Goal: Task Accomplishment & Management: Use online tool/utility

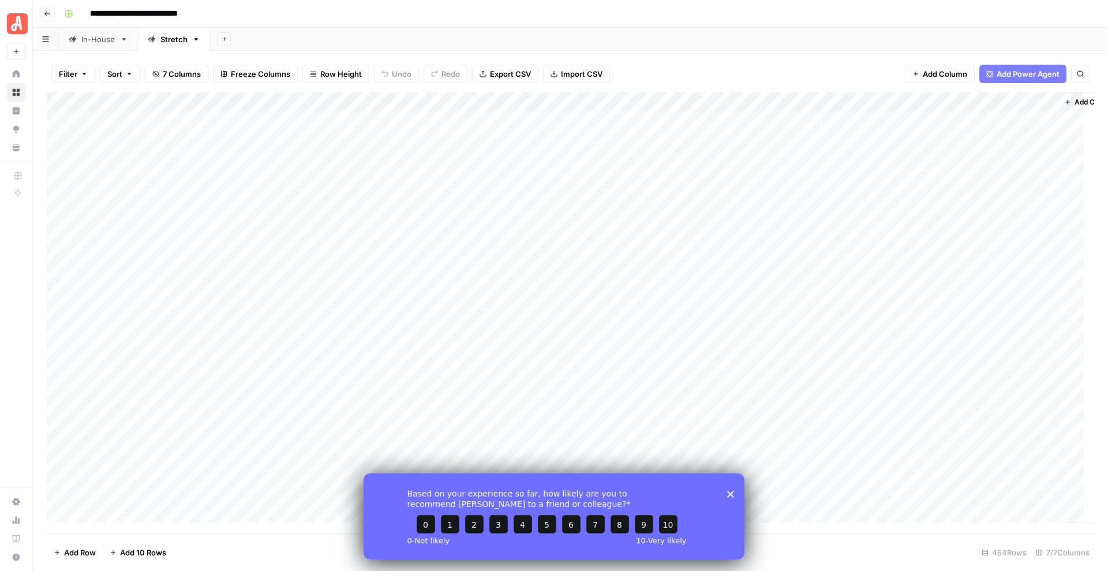
click at [729, 495] on polygon "Close survey" at bounding box center [730, 493] width 7 height 7
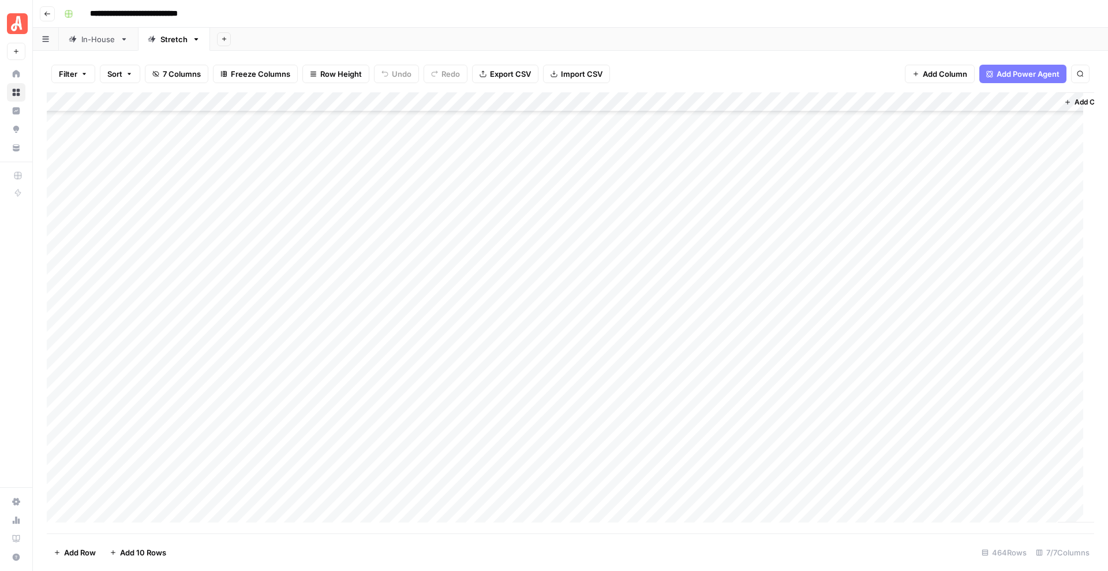
scroll to position [77, 0]
click at [1083, 65] on button "Search" at bounding box center [1081, 74] width 18 height 18
click at [1057, 110] on icon "Next Result" at bounding box center [1056, 106] width 9 height 9
click at [645, 360] on div "Add Column" at bounding box center [571, 312] width 1048 height 441
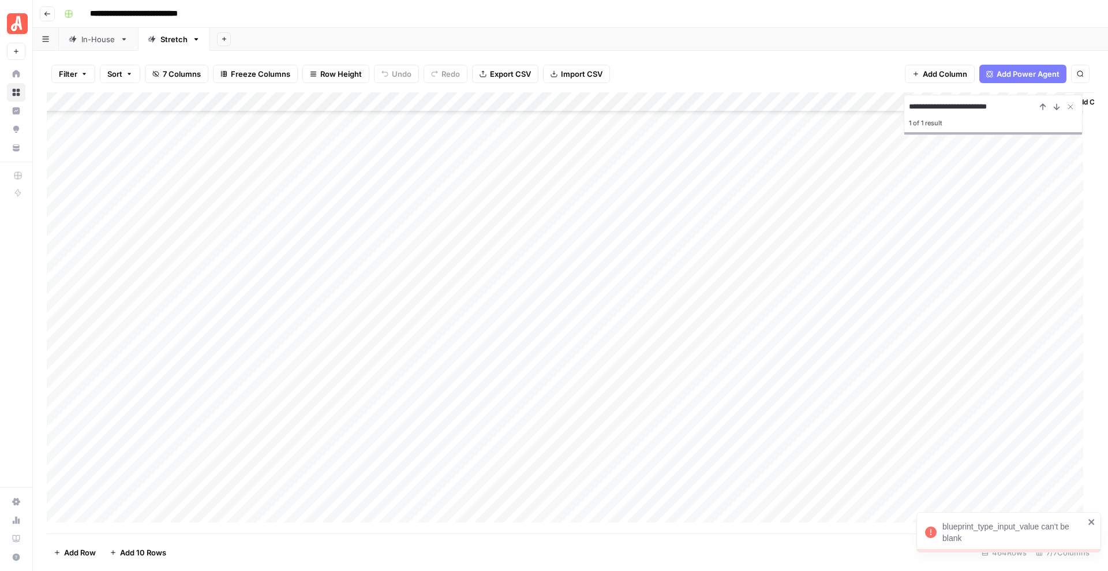
click at [508, 360] on div "Add Column" at bounding box center [571, 312] width 1048 height 441
click at [509, 408] on button "General" at bounding box center [509, 406] width 38 height 14
click at [643, 360] on div "Add Column" at bounding box center [571, 312] width 1048 height 441
click at [932, 107] on input "**********" at bounding box center [972, 107] width 127 height 14
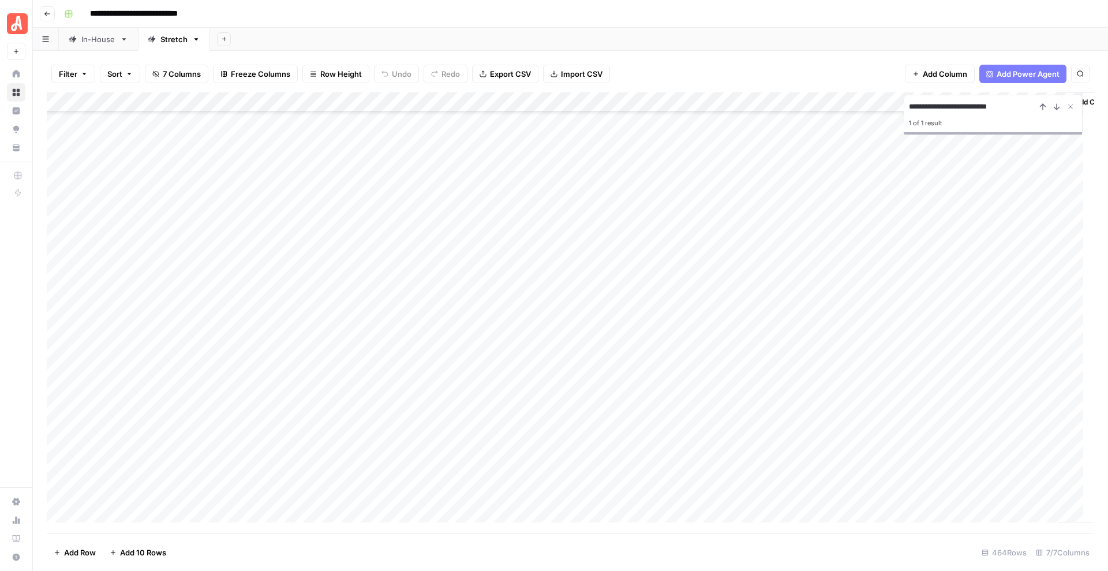
click at [932, 107] on input "**********" at bounding box center [972, 107] width 127 height 14
paste input
click at [526, 463] on div "Add Column" at bounding box center [571, 312] width 1048 height 441
click at [503, 451] on div "Add Column" at bounding box center [571, 312] width 1048 height 441
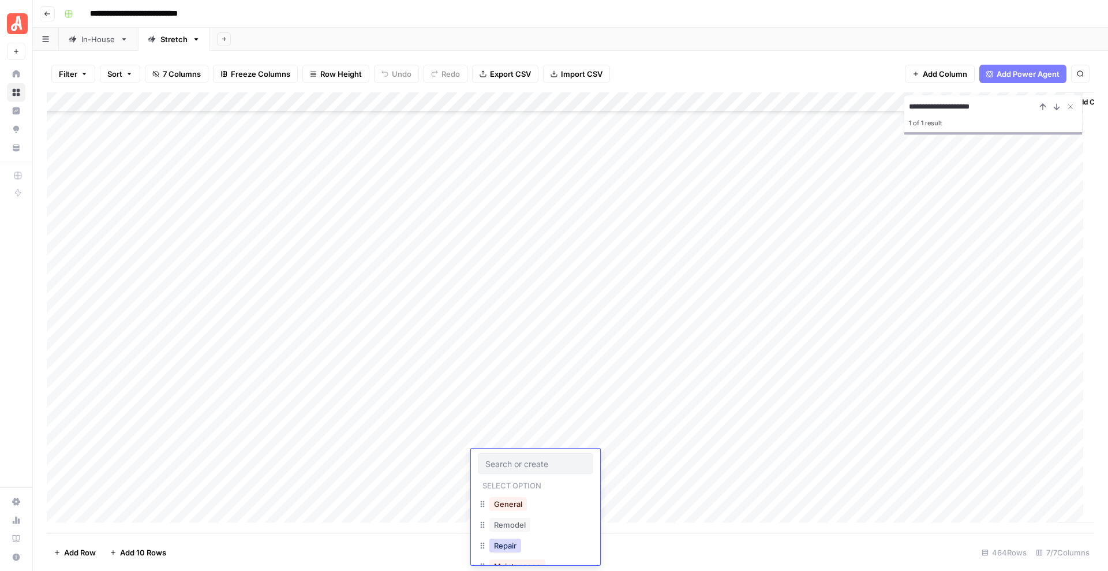
click at [512, 551] on button "Repair" at bounding box center [506, 546] width 32 height 14
click at [642, 458] on div "Add Column" at bounding box center [571, 312] width 1048 height 441
click at [968, 100] on input "**********" at bounding box center [972, 107] width 127 height 14
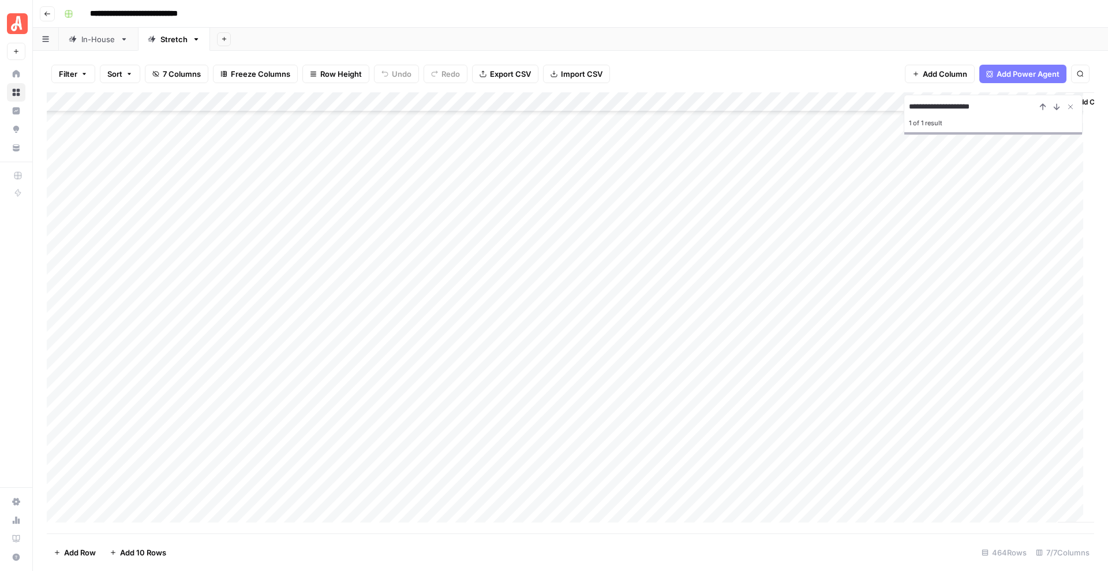
paste input
click at [500, 381] on div "Add Column" at bounding box center [571, 312] width 1048 height 441
click at [514, 443] on button "Remodel" at bounding box center [510, 446] width 41 height 14
click at [642, 378] on div "Add Column" at bounding box center [571, 312] width 1048 height 441
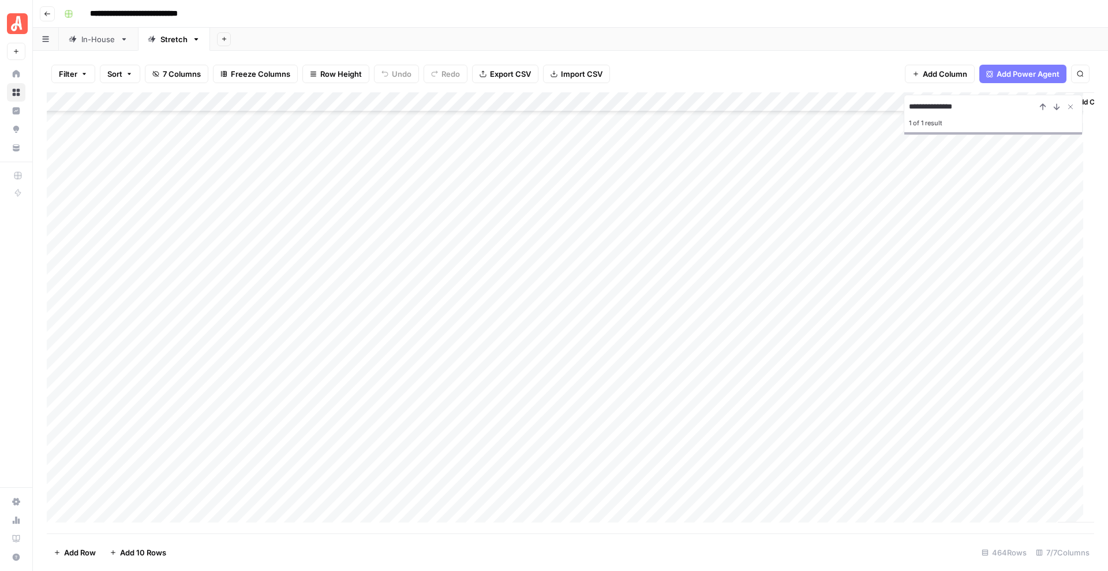
click at [1015, 107] on input "**********" at bounding box center [972, 107] width 127 height 14
paste input "**********"
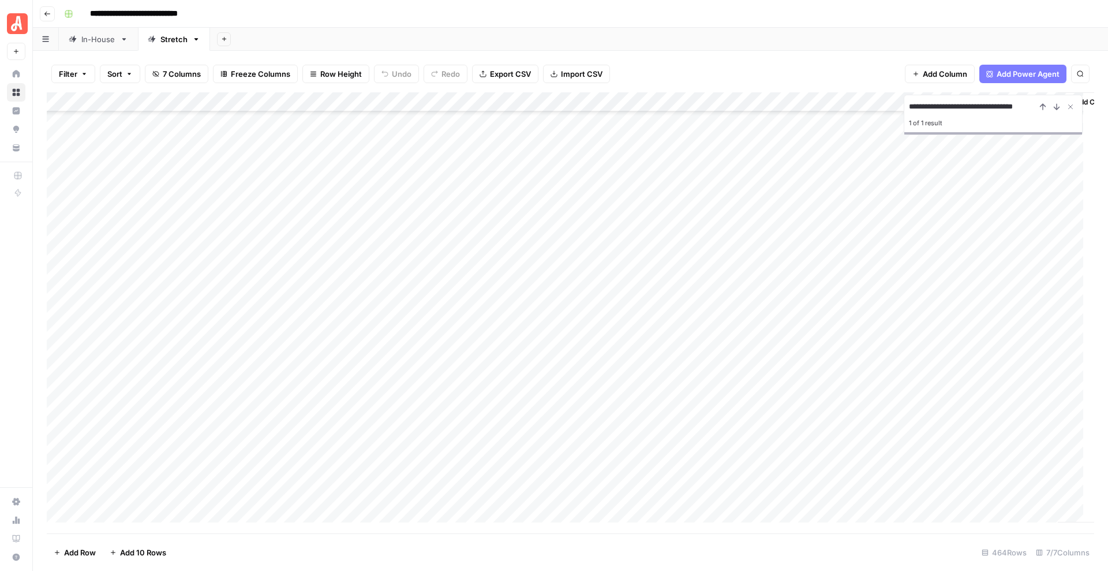
click at [512, 455] on div "Add Column" at bounding box center [571, 312] width 1048 height 441
click at [494, 456] on div "Add Column" at bounding box center [571, 312] width 1048 height 441
click at [512, 545] on button "Install" at bounding box center [505, 544] width 30 height 14
click at [641, 453] on div "Add Column" at bounding box center [571, 312] width 1048 height 441
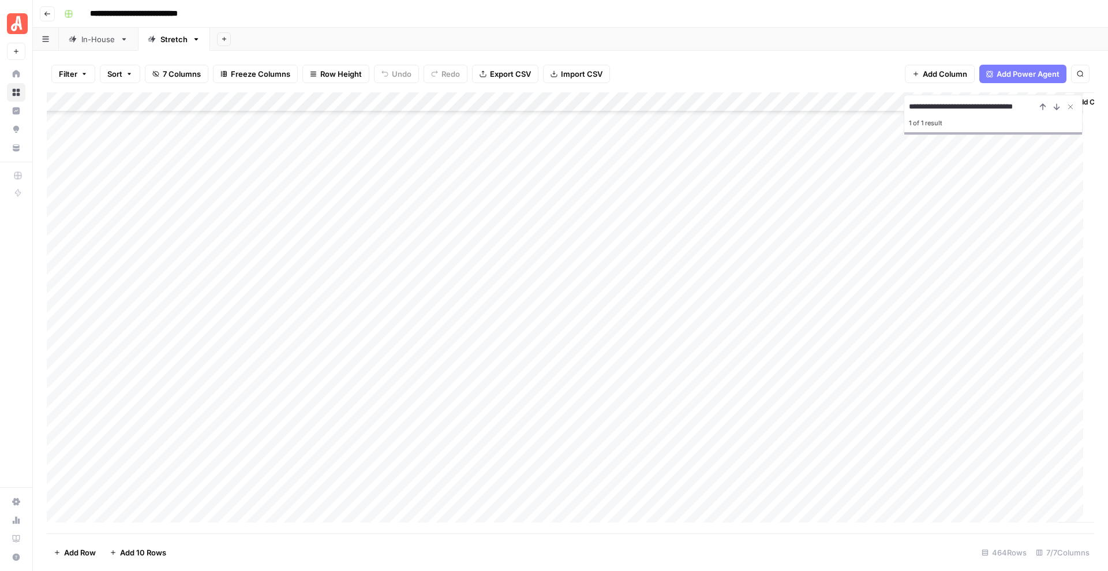
click at [931, 104] on input "**********" at bounding box center [972, 107] width 127 height 14
click at [943, 108] on input "**********" at bounding box center [972, 107] width 127 height 14
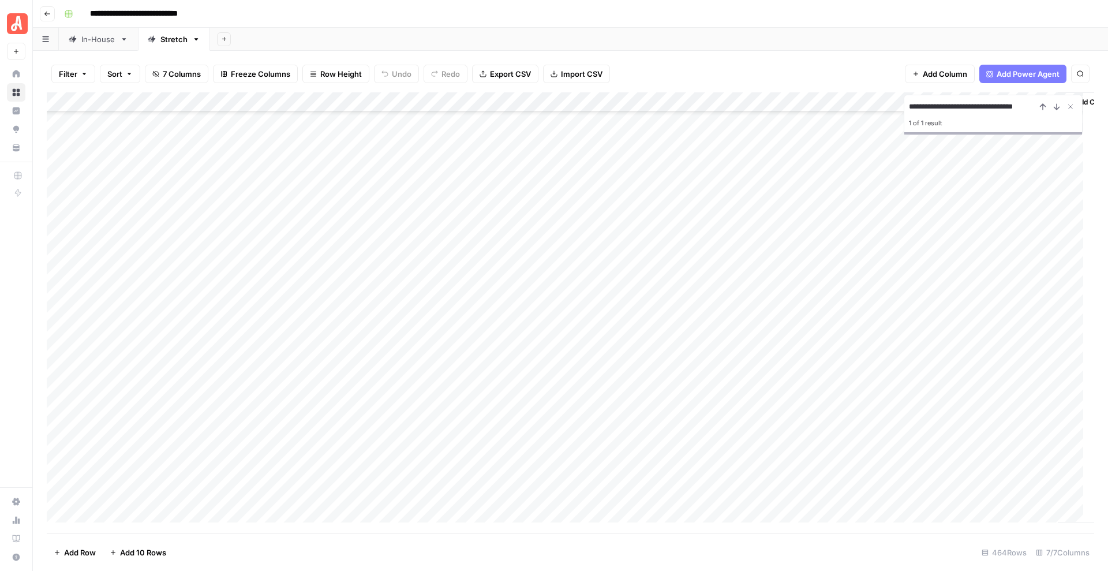
paste input
click at [506, 371] on div "Add Column" at bounding box center [571, 312] width 1048 height 441
click at [522, 374] on div "Add Column" at bounding box center [571, 312] width 1048 height 441
click at [508, 521] on button "Install" at bounding box center [505, 520] width 30 height 14
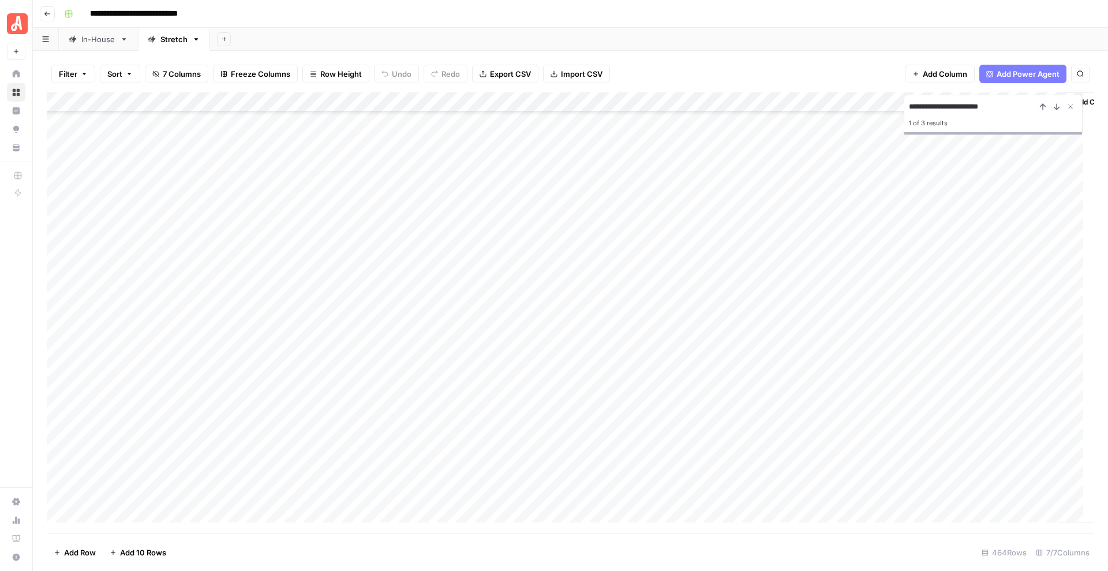
click at [644, 369] on div "Add Column" at bounding box center [571, 312] width 1048 height 441
click at [979, 106] on input "**********" at bounding box center [972, 107] width 127 height 14
paste input
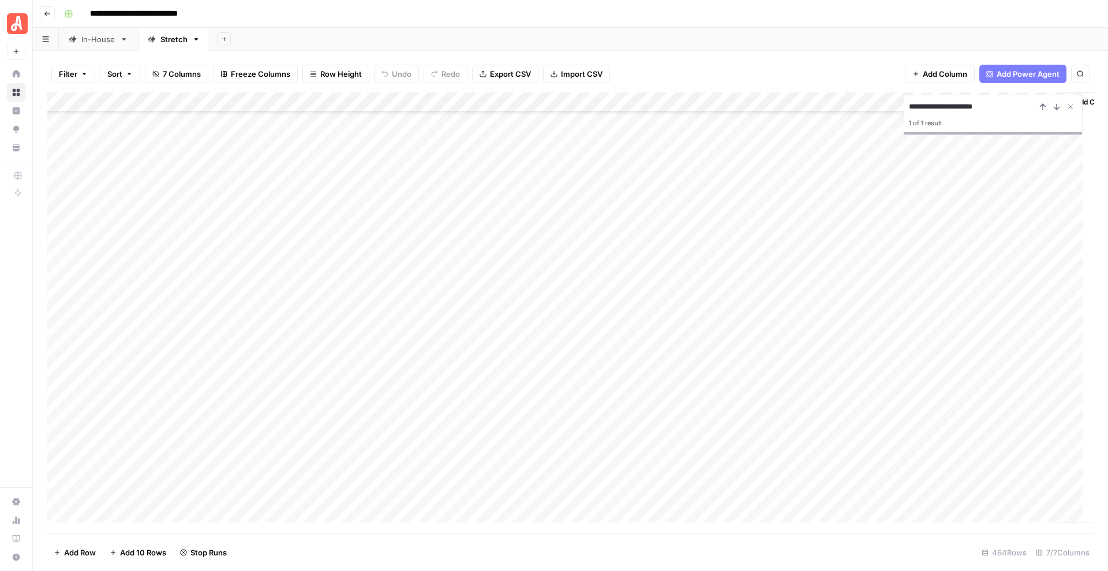
type input "**********"
click at [514, 254] on div "Add Column" at bounding box center [571, 312] width 1048 height 441
click at [507, 294] on button "General" at bounding box center [509, 298] width 38 height 14
click at [646, 253] on div "Add Column" at bounding box center [571, 312] width 1048 height 441
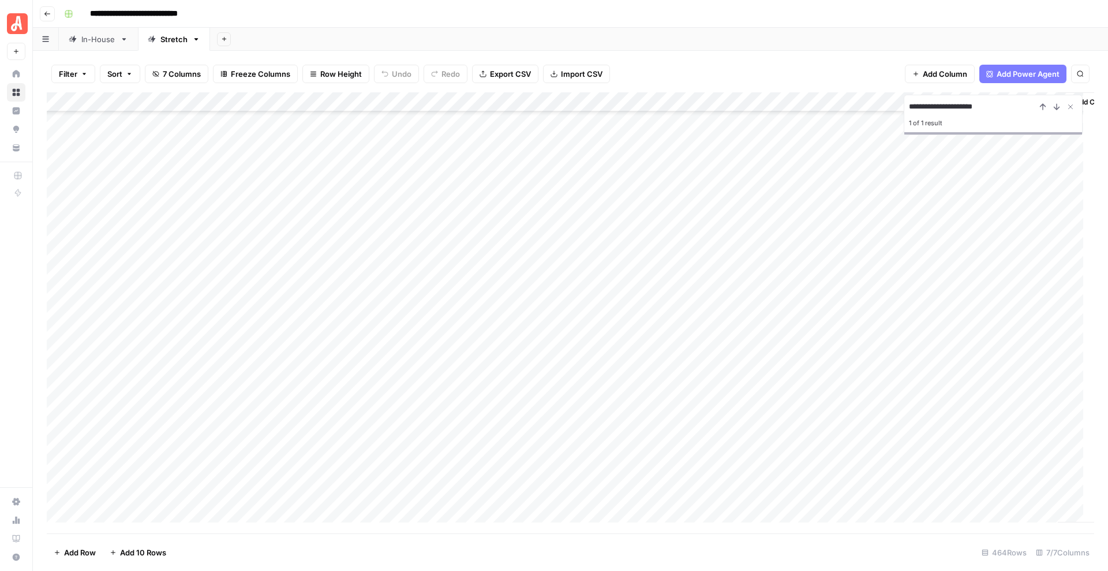
scroll to position [6766, 0]
click at [705, 126] on div "Add Column" at bounding box center [571, 312] width 1048 height 441
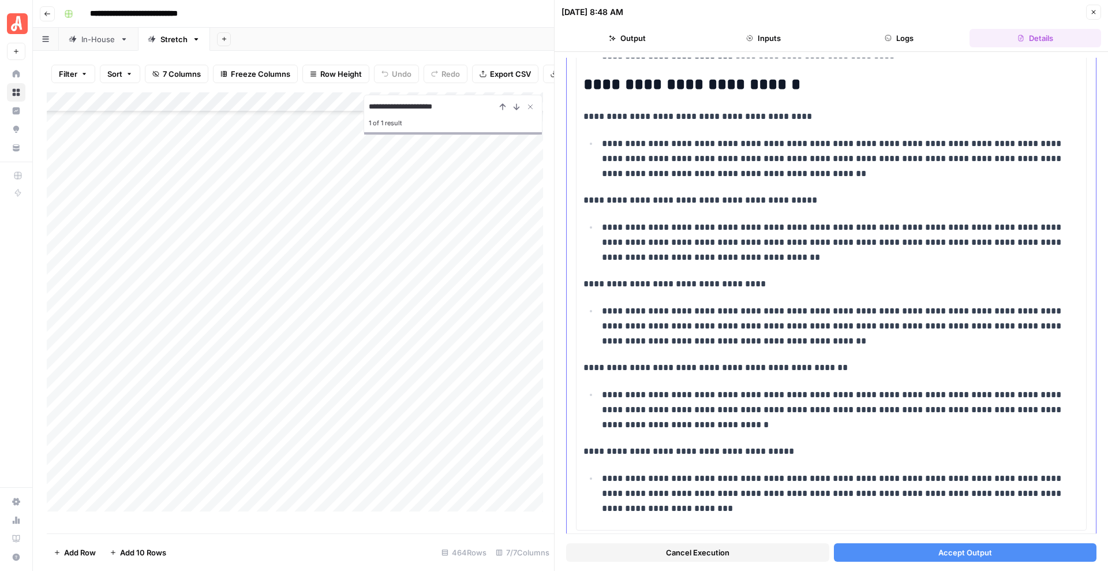
scroll to position [3351, 0]
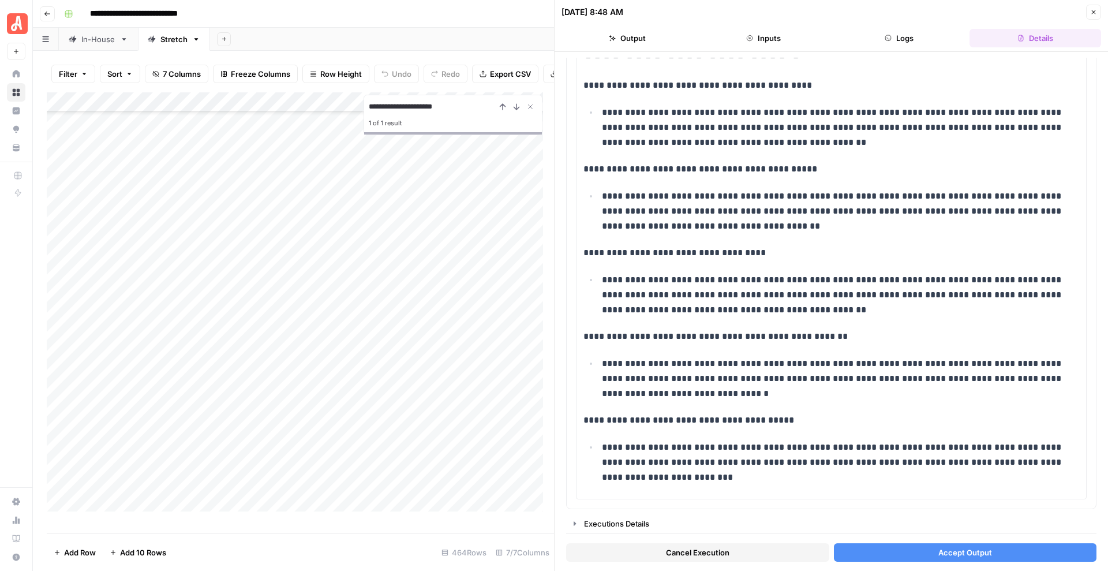
click at [876, 553] on button "Accept Output" at bounding box center [965, 552] width 263 height 18
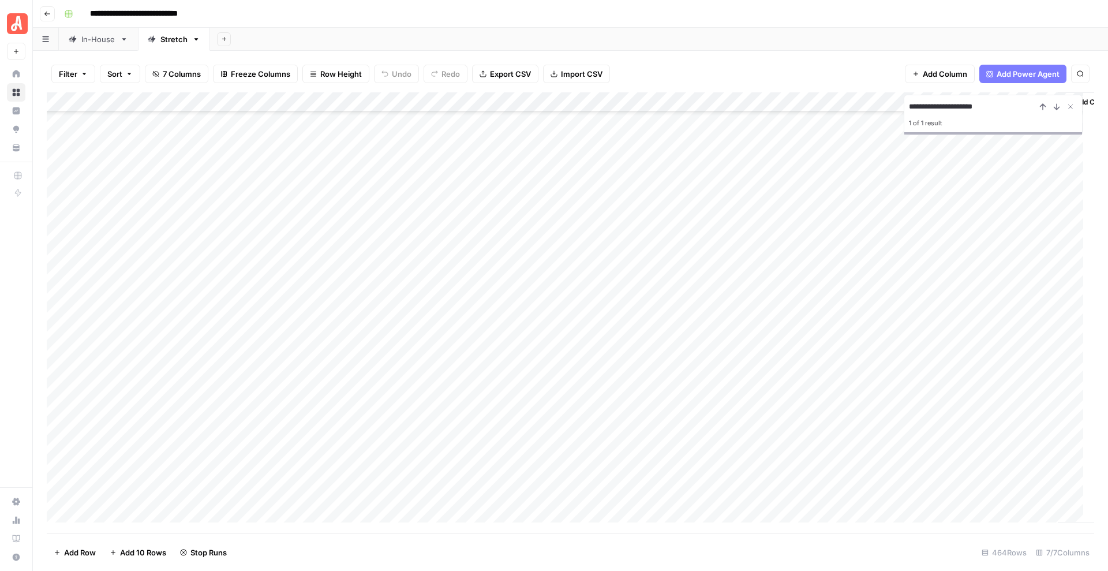
click at [703, 145] on div "Add Column" at bounding box center [571, 312] width 1048 height 441
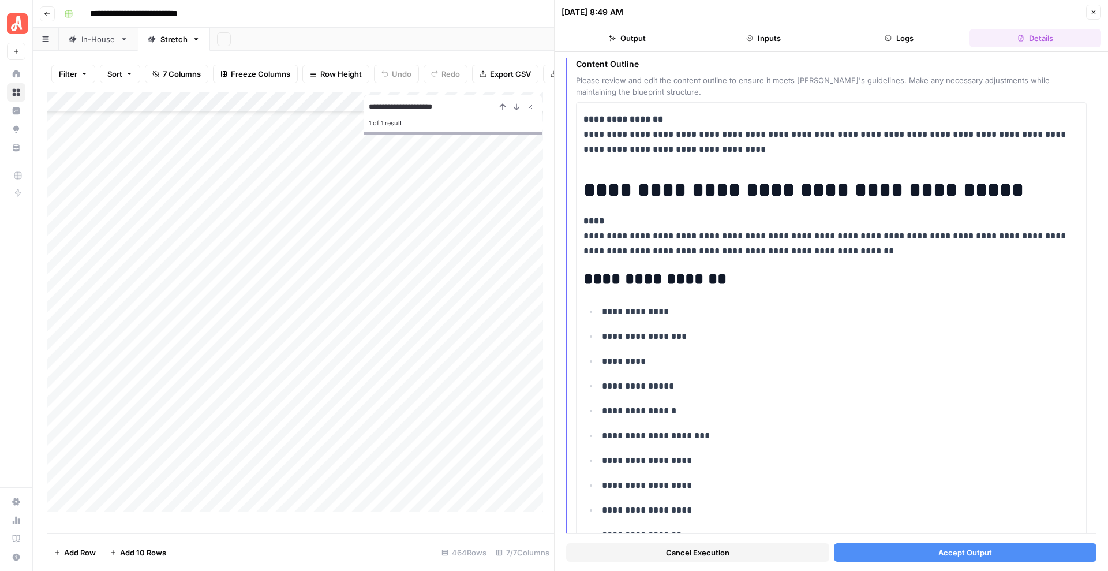
scroll to position [54, 0]
click at [957, 550] on span "Accept Output" at bounding box center [966, 553] width 54 height 12
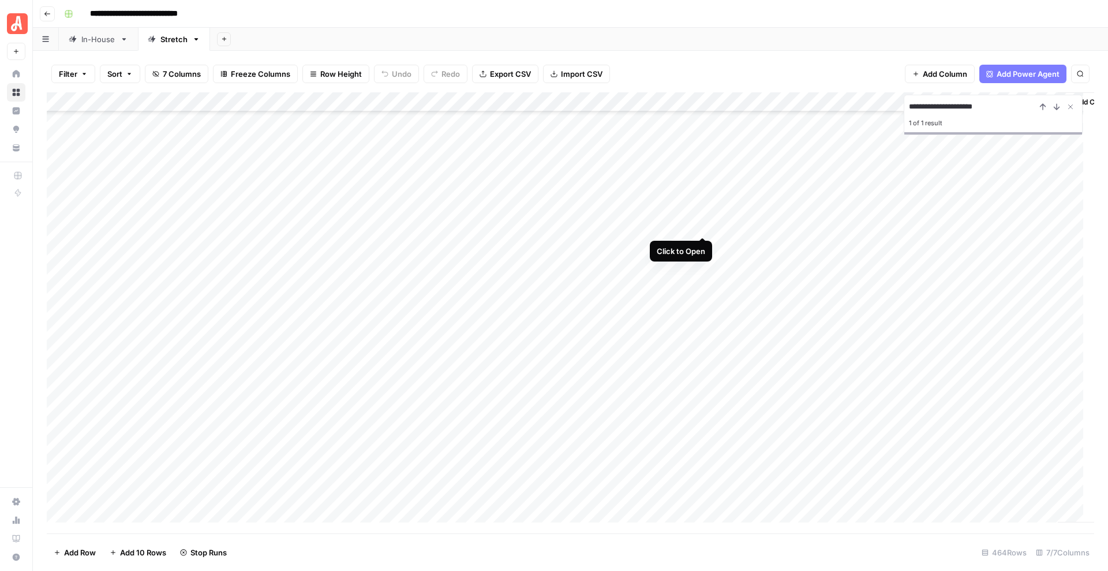
click at [706, 224] on div "Add Column" at bounding box center [571, 312] width 1048 height 441
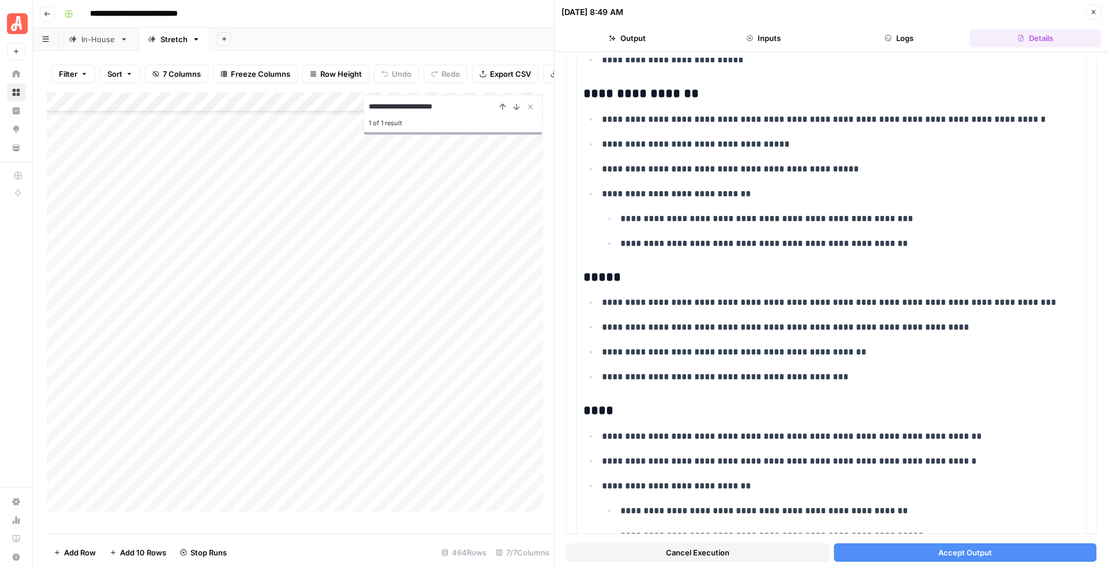
scroll to position [1746, 0]
click at [889, 552] on button "Accept Output" at bounding box center [965, 552] width 263 height 18
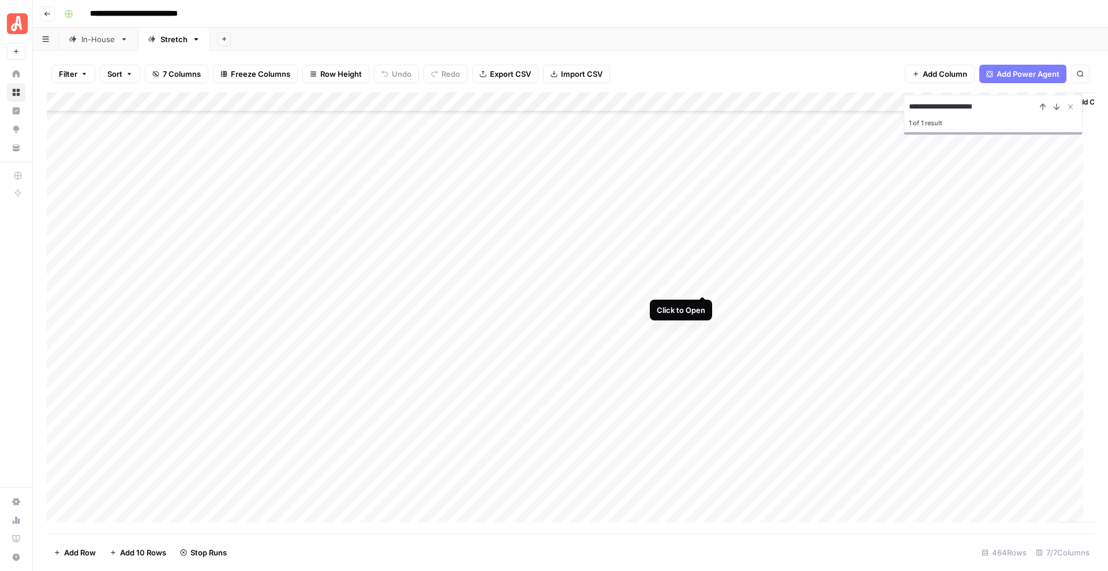
click at [708, 284] on div "Add Column" at bounding box center [571, 312] width 1048 height 441
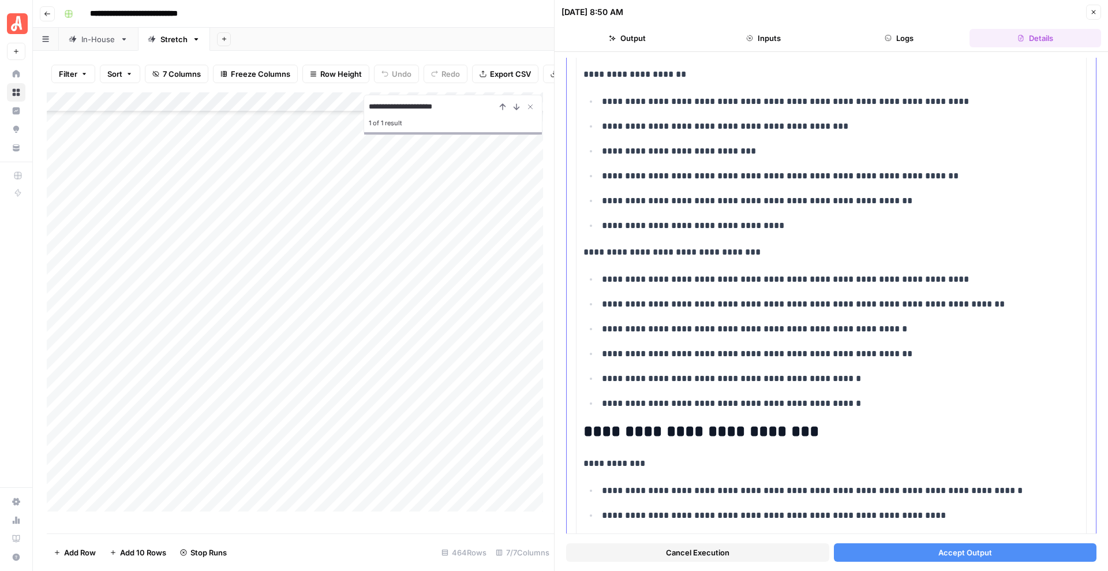
scroll to position [1461, 0]
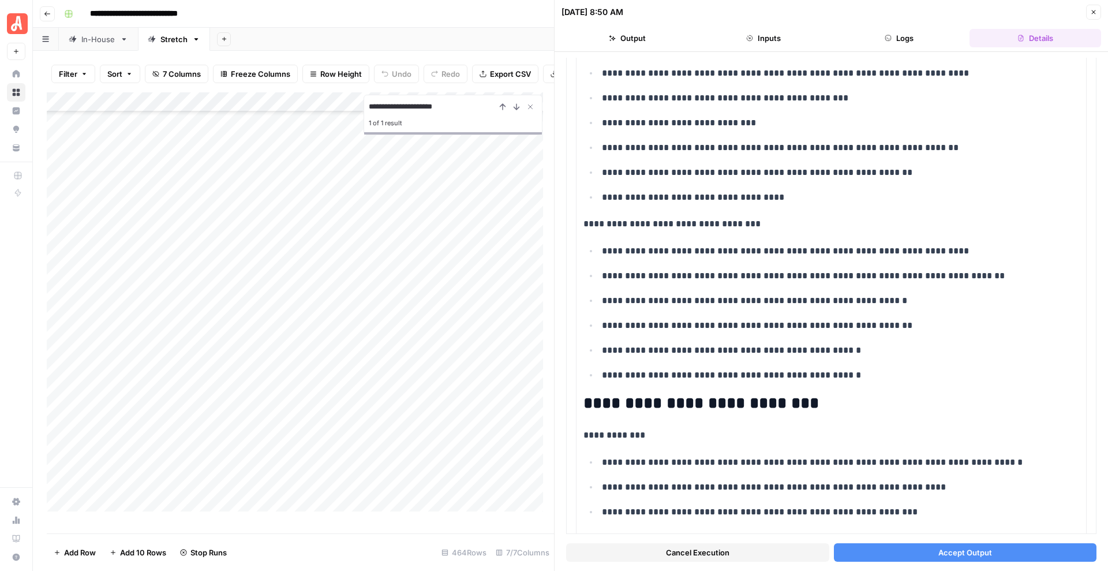
click at [915, 558] on button "Accept Output" at bounding box center [965, 552] width 263 height 18
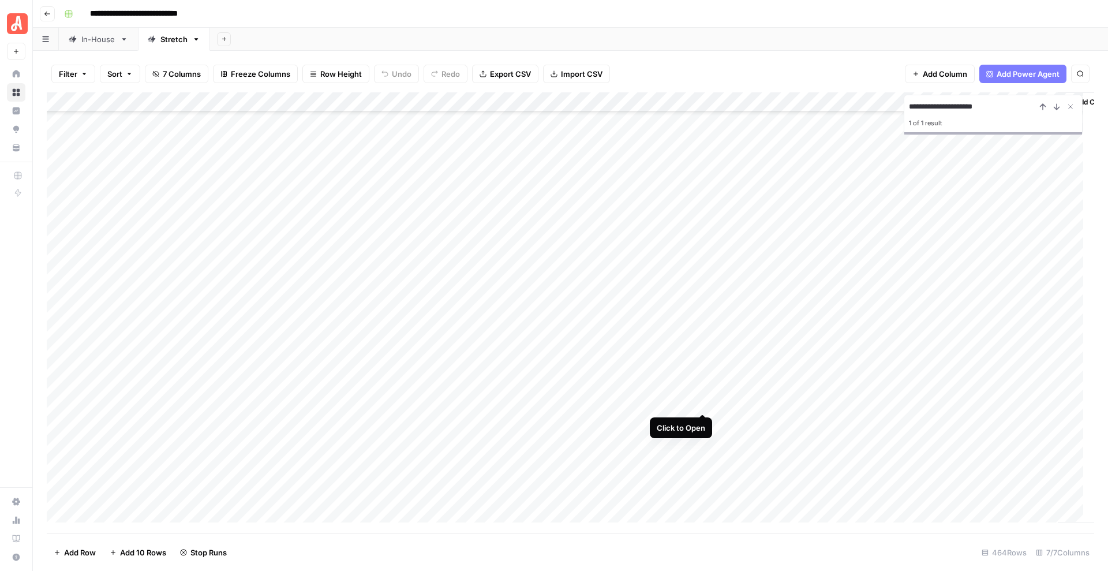
click at [704, 399] on div "Add Column" at bounding box center [571, 312] width 1048 height 441
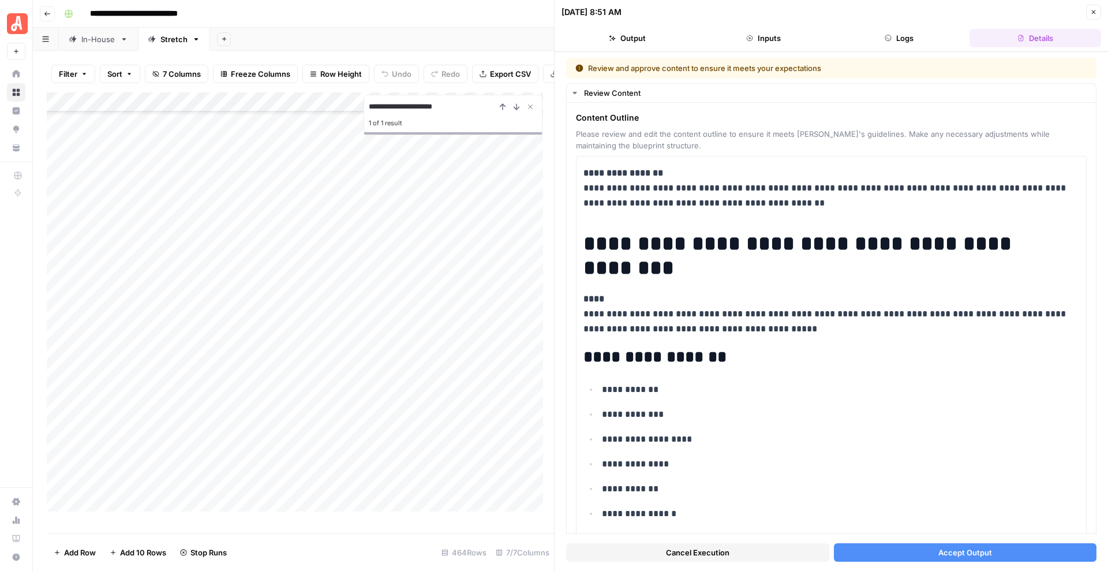
click at [987, 554] on button "Accept Output" at bounding box center [965, 552] width 263 height 18
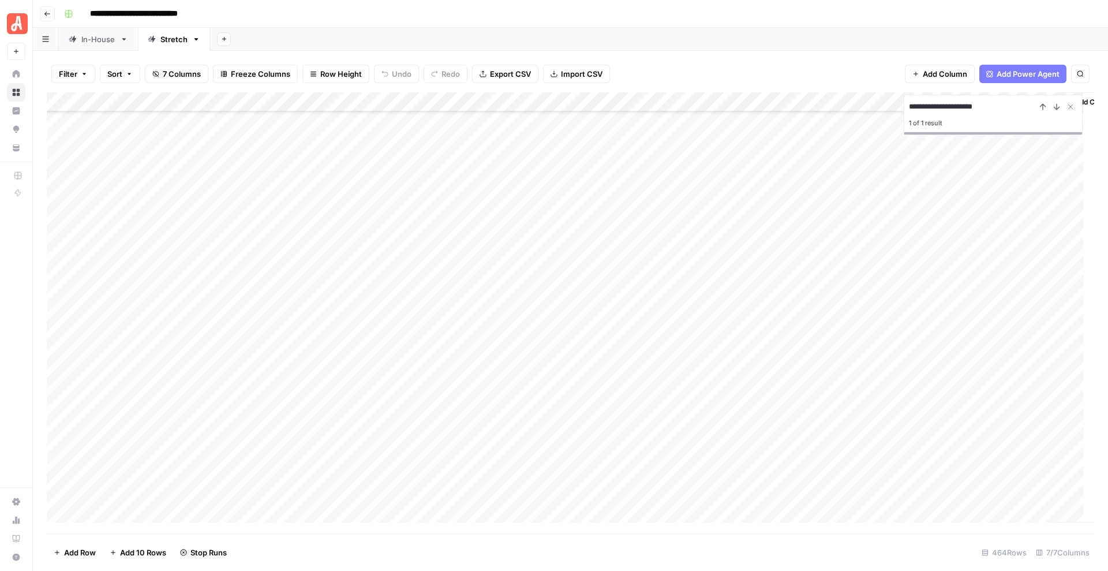
scroll to position [6881, 0]
click at [706, 409] on div "Add Column" at bounding box center [571, 312] width 1048 height 441
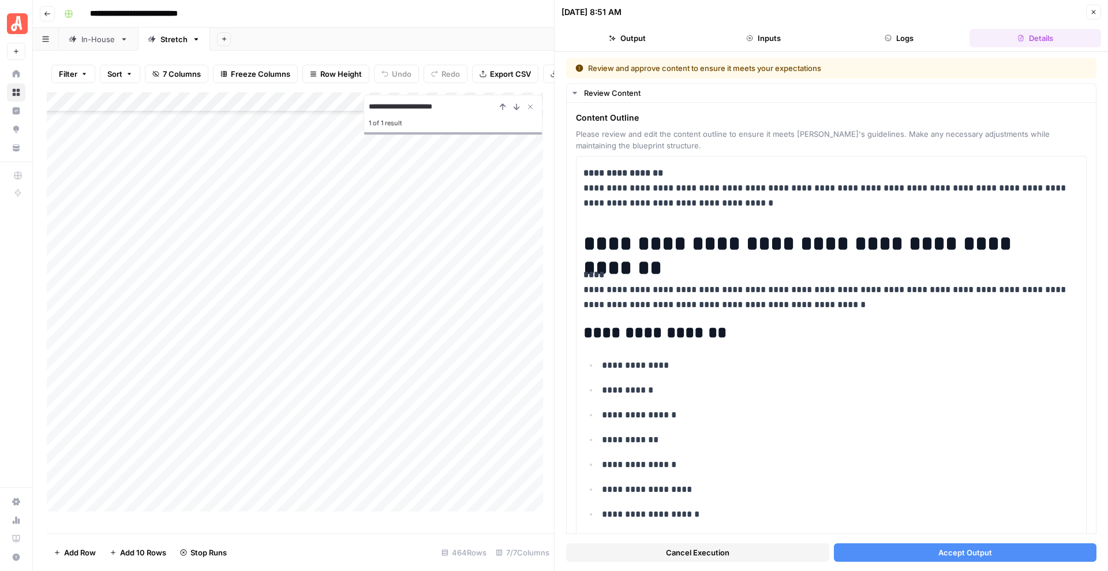
click at [926, 553] on button "Accept Output" at bounding box center [965, 552] width 263 height 18
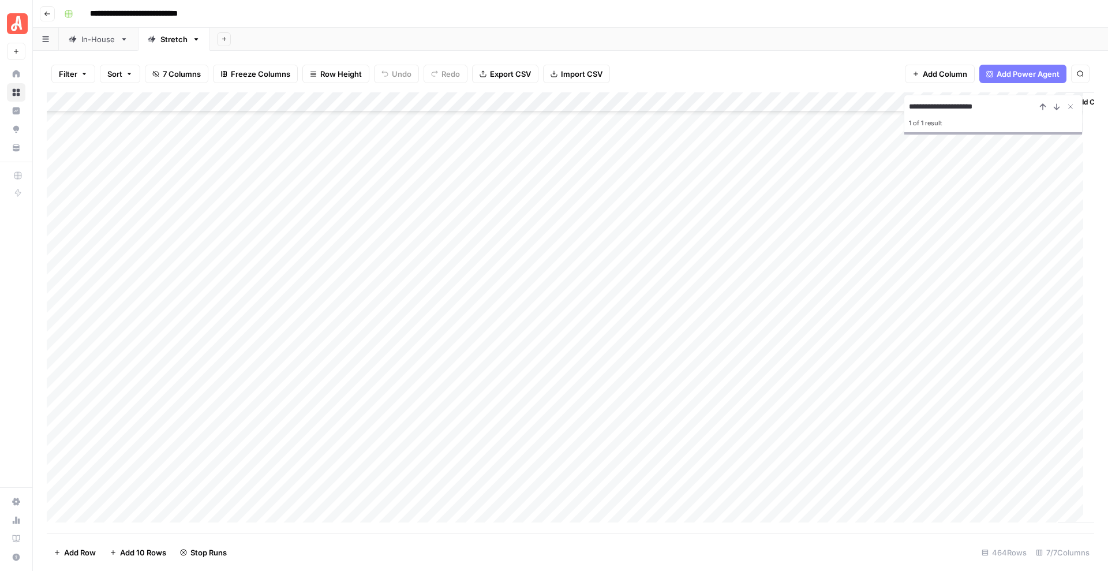
scroll to position [6730, 0]
click at [1074, 109] on icon "Close Search" at bounding box center [1070, 106] width 9 height 9
click at [701, 173] on div "Add Column" at bounding box center [571, 312] width 1048 height 441
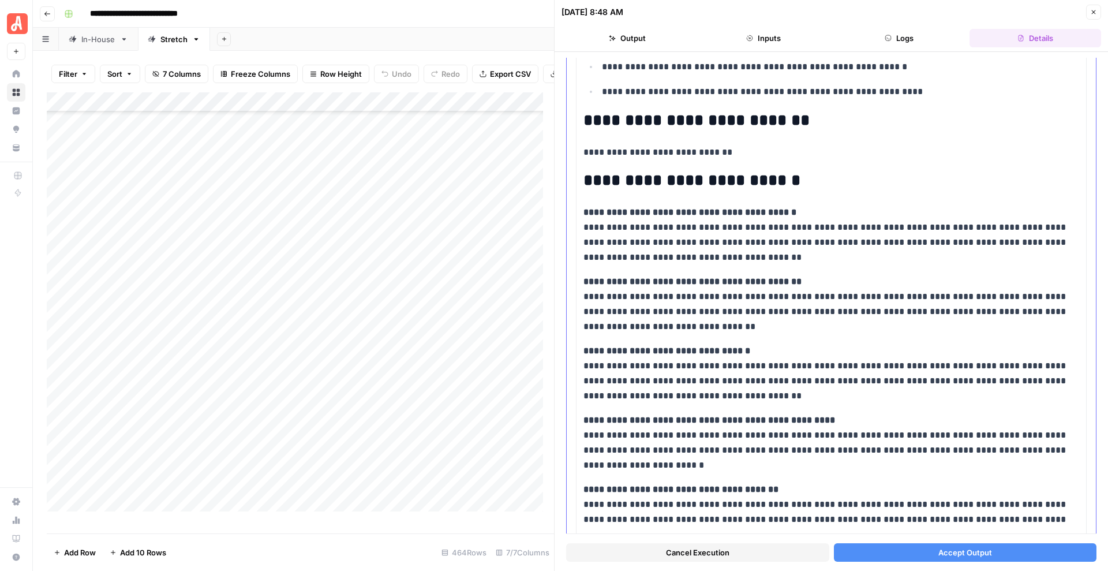
scroll to position [3701, 0]
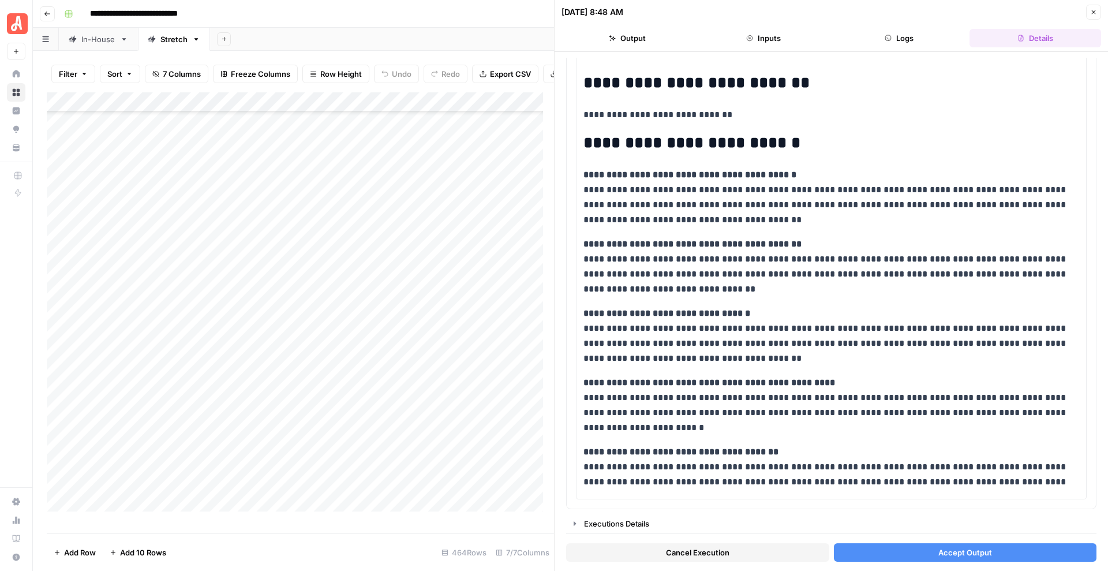
click at [913, 554] on button "Accept Output" at bounding box center [965, 552] width 263 height 18
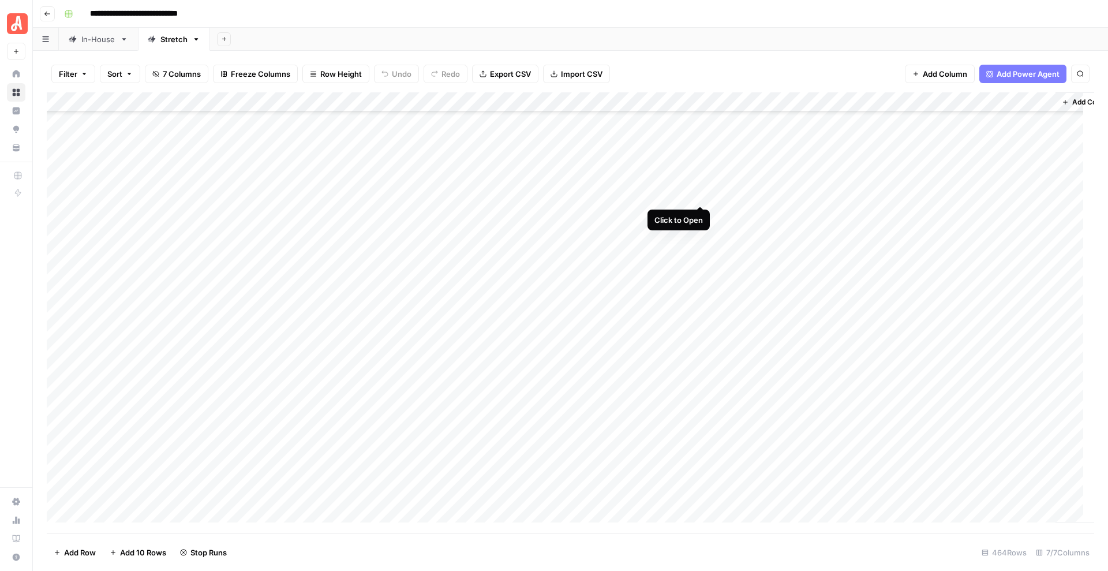
click at [700, 195] on div "Add Column" at bounding box center [571, 312] width 1048 height 441
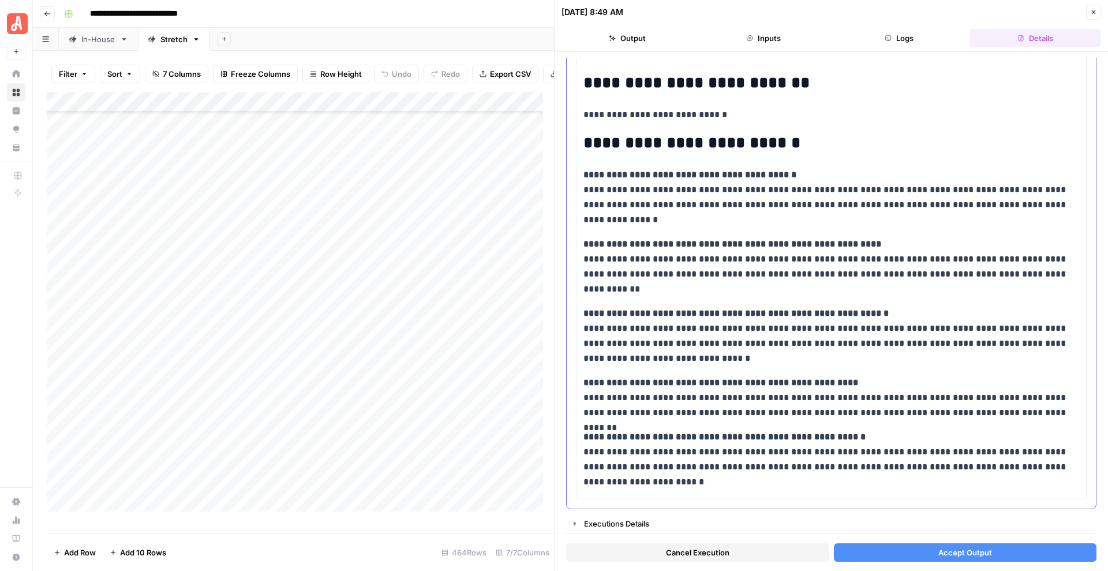
scroll to position [3807, 0]
click at [902, 551] on button "Accept Output" at bounding box center [965, 552] width 263 height 18
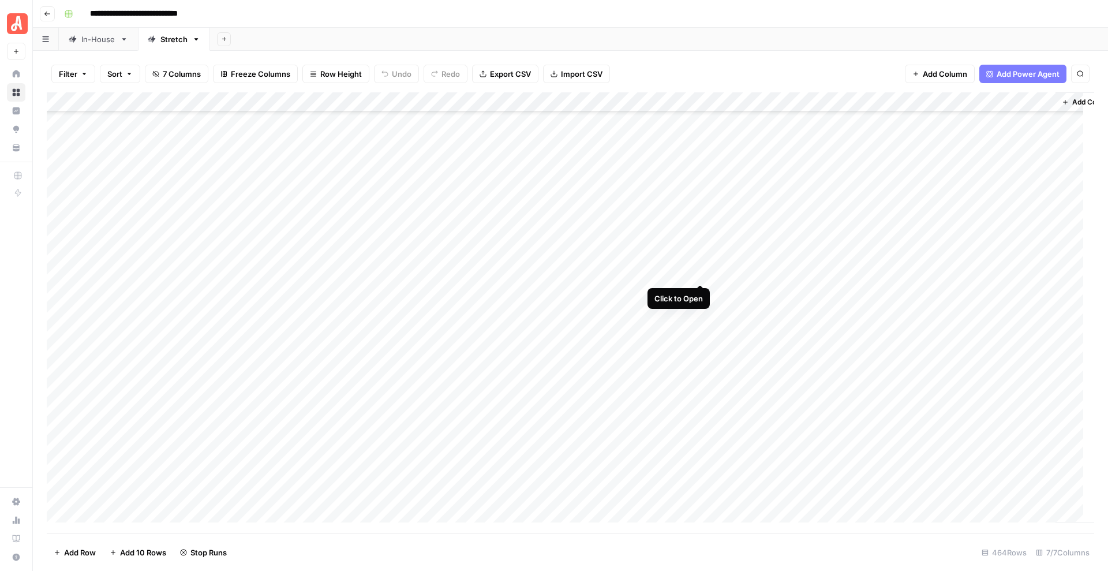
click at [703, 272] on div "Add Column" at bounding box center [571, 312] width 1048 height 441
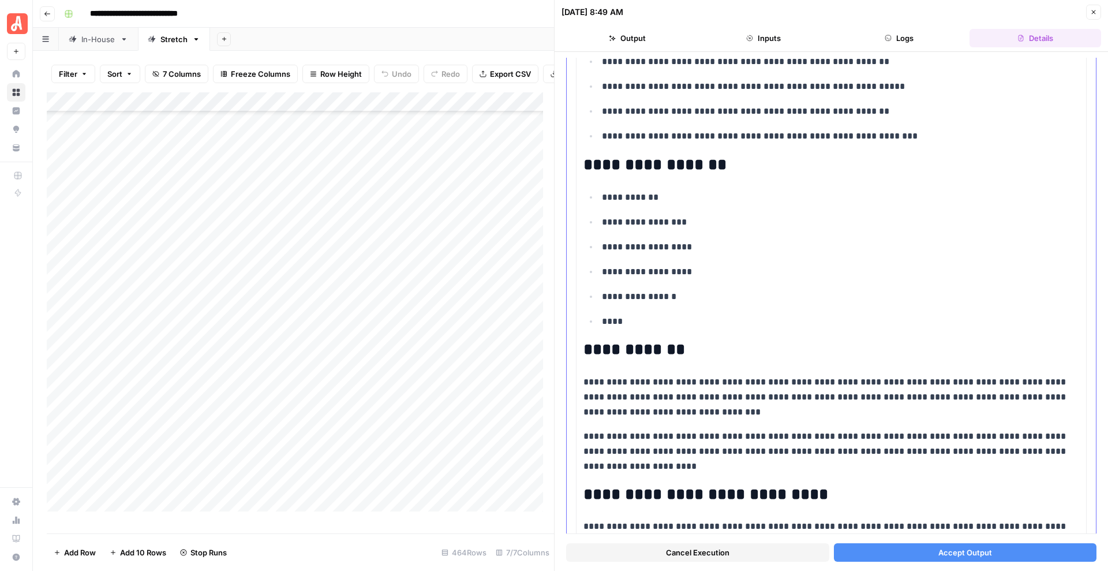
scroll to position [375, 0]
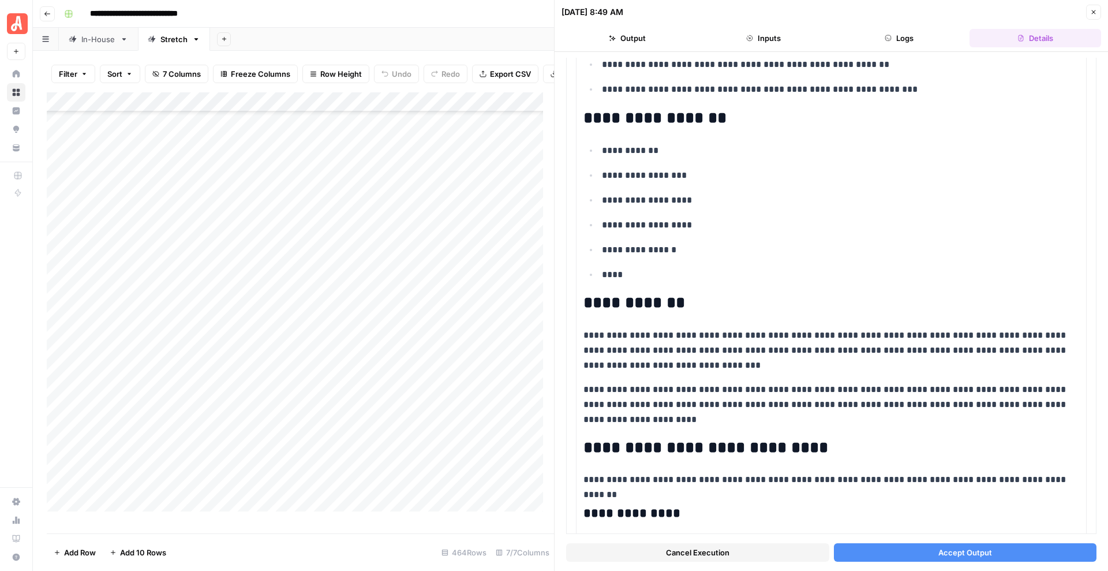
click at [880, 547] on button "Accept Output" at bounding box center [965, 552] width 263 height 18
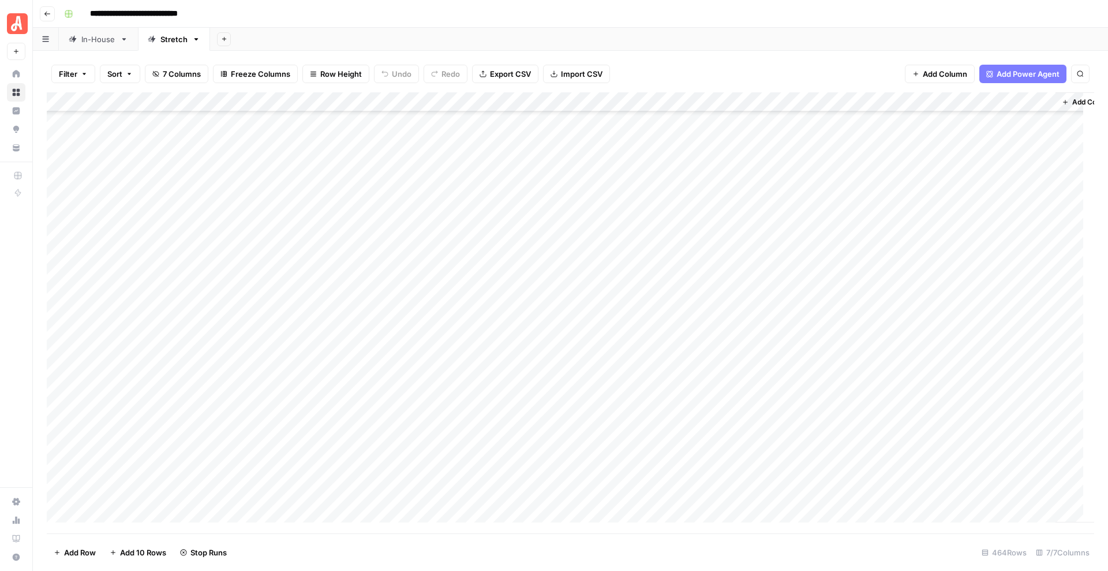
click at [701, 331] on div "Add Column" at bounding box center [571, 312] width 1048 height 441
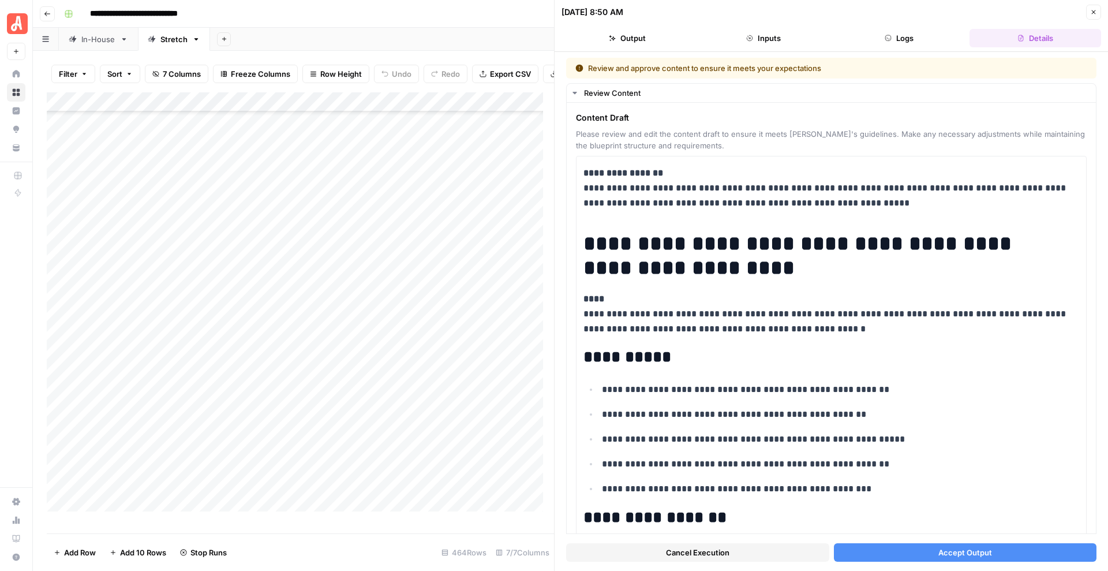
click at [911, 553] on button "Accept Output" at bounding box center [965, 552] width 263 height 18
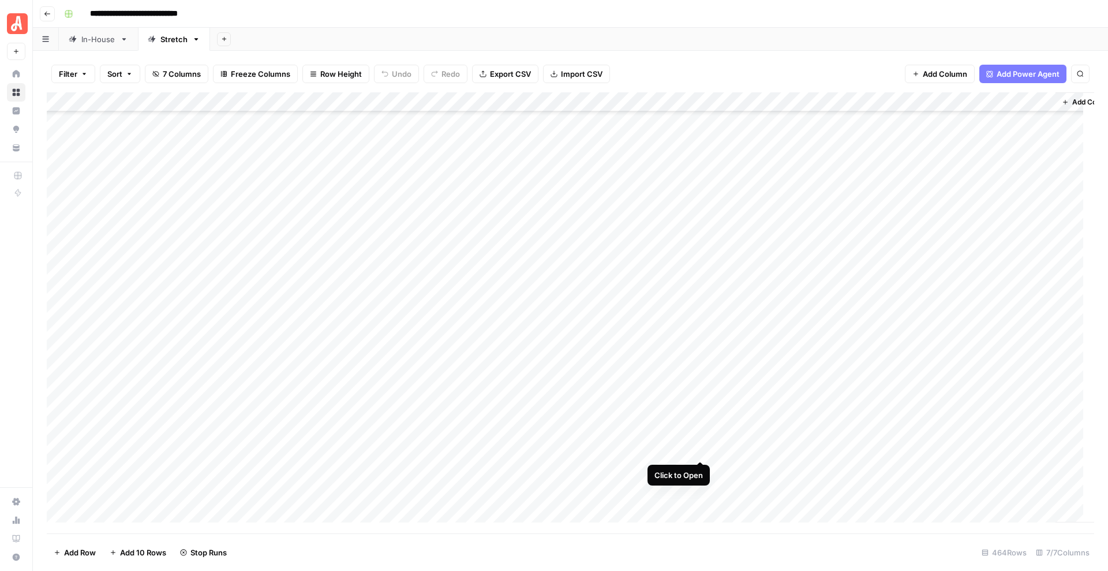
click at [703, 448] on div "Add Column" at bounding box center [571, 312] width 1048 height 441
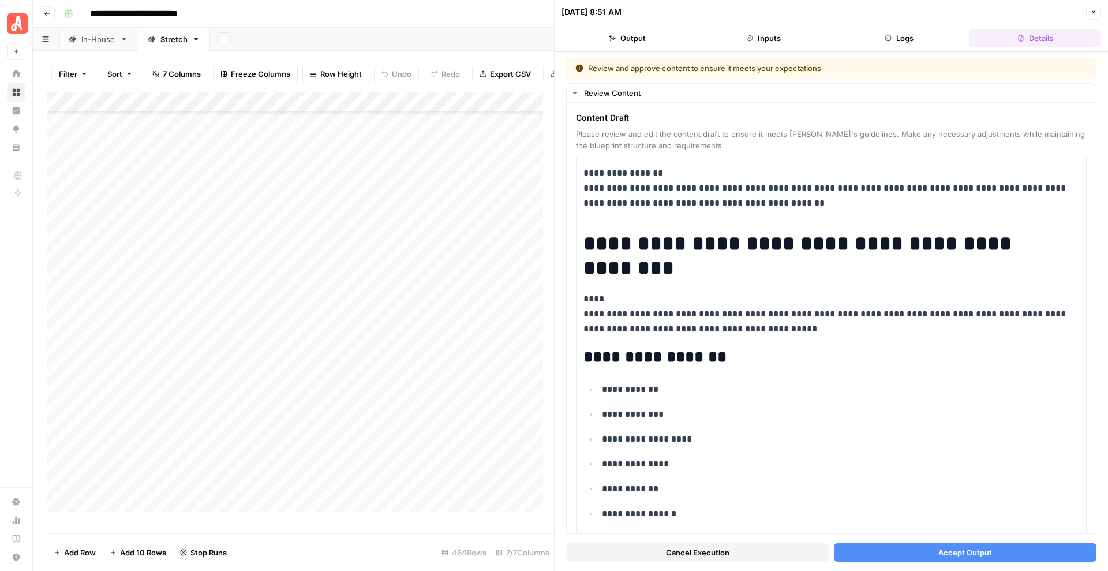
click at [907, 553] on button "Accept Output" at bounding box center [965, 552] width 263 height 18
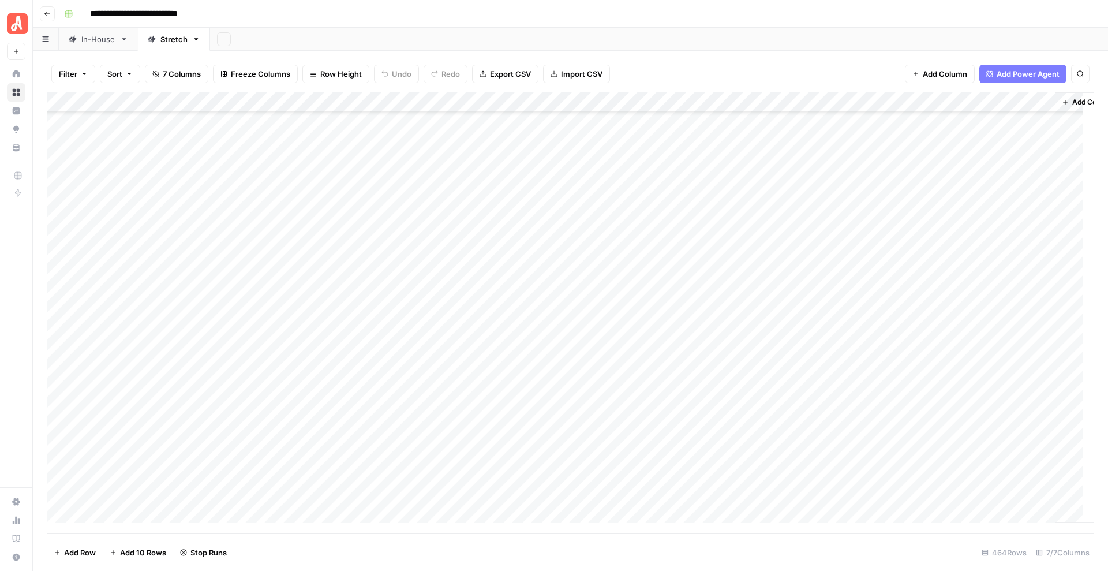
scroll to position [6840, 2]
click at [703, 450] on div "Add Column" at bounding box center [571, 312] width 1048 height 441
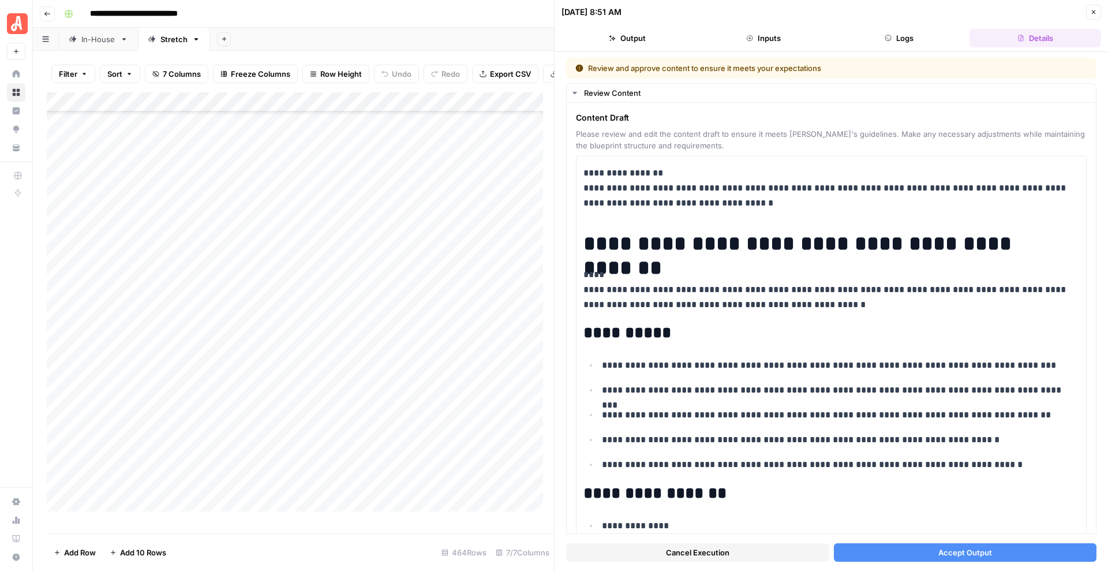
click at [939, 558] on button "Accept Output" at bounding box center [965, 552] width 263 height 18
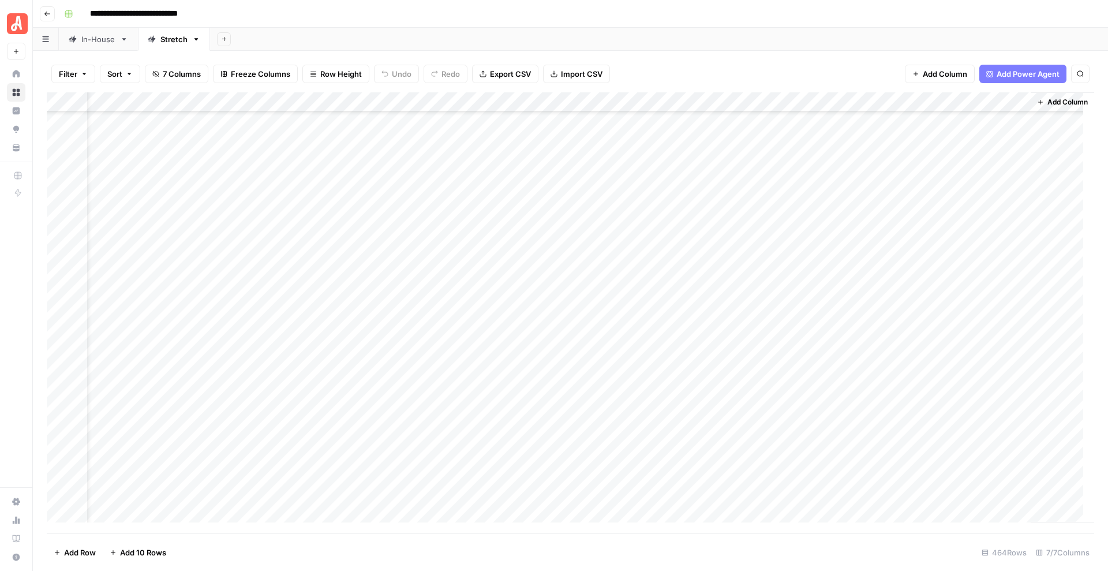
scroll to position [6625, 39]
click at [844, 267] on div "Add Column" at bounding box center [571, 312] width 1048 height 441
click at [849, 288] on div "Add Column" at bounding box center [571, 312] width 1048 height 441
click at [846, 378] on div "Add Column" at bounding box center [571, 312] width 1048 height 441
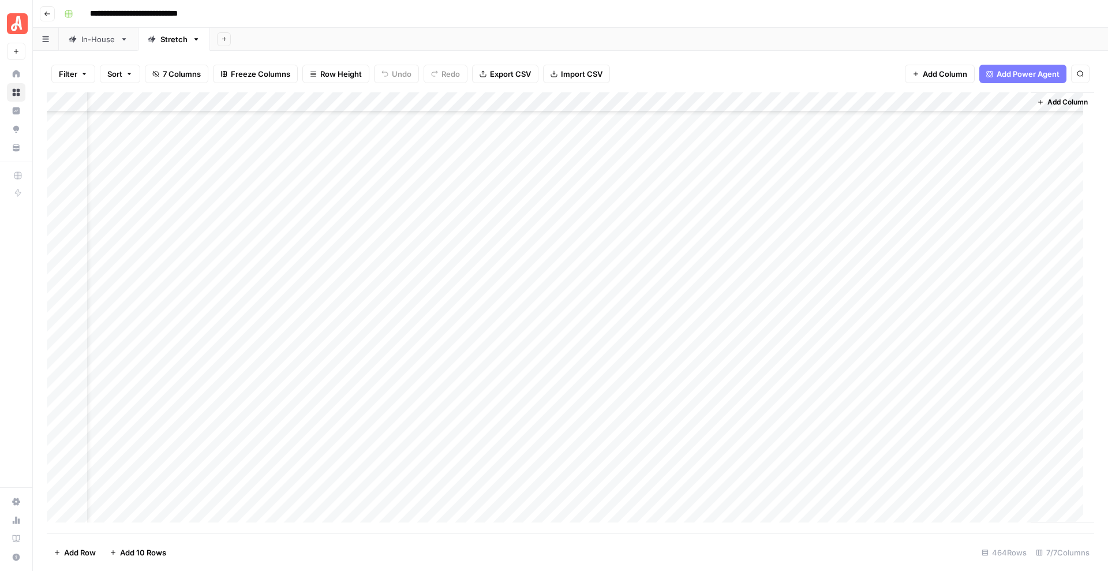
click at [847, 322] on div "Add Column" at bounding box center [571, 312] width 1048 height 441
click at [846, 451] on div "Add Column" at bounding box center [571, 312] width 1048 height 441
click at [845, 335] on div "Add Column" at bounding box center [571, 312] width 1048 height 441
click at [848, 332] on div "Add Column" at bounding box center [571, 312] width 1048 height 441
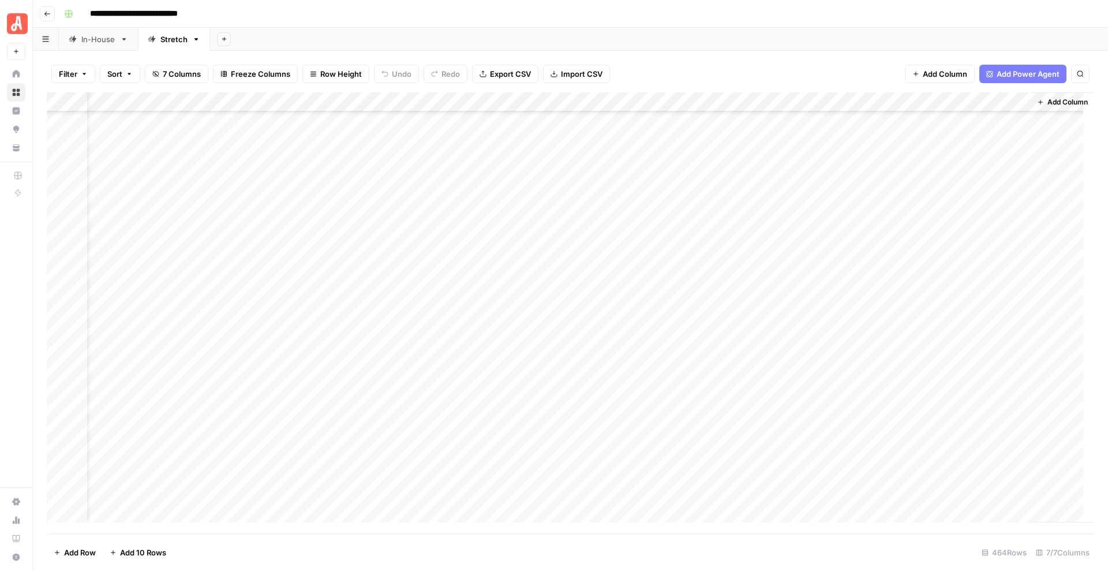
click at [848, 332] on div at bounding box center [848, 333] width 138 height 21
click at [787, 331] on div at bounding box center [848, 333] width 138 height 21
click at [846, 262] on div "Add Column" at bounding box center [571, 312] width 1048 height 441
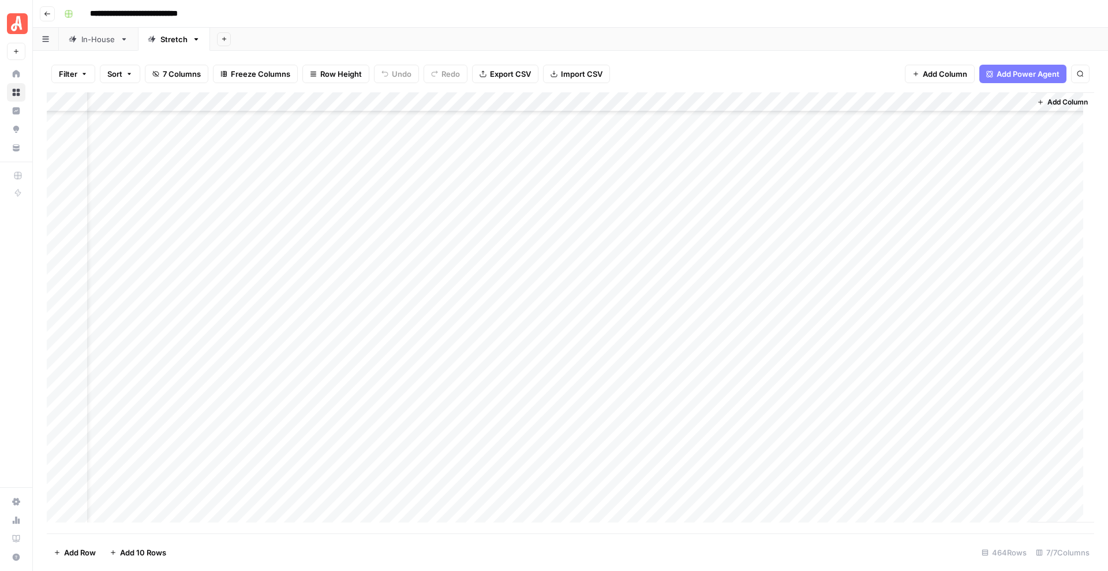
click at [851, 487] on div "Add Column" at bounding box center [571, 312] width 1048 height 441
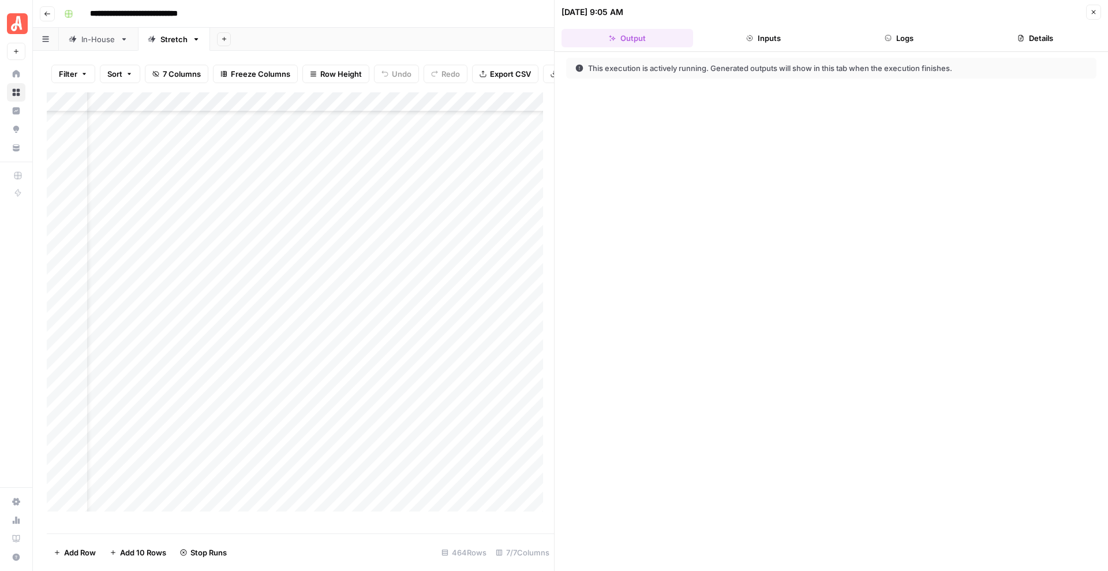
click at [1096, 10] on icon "button" at bounding box center [1094, 12] width 4 height 4
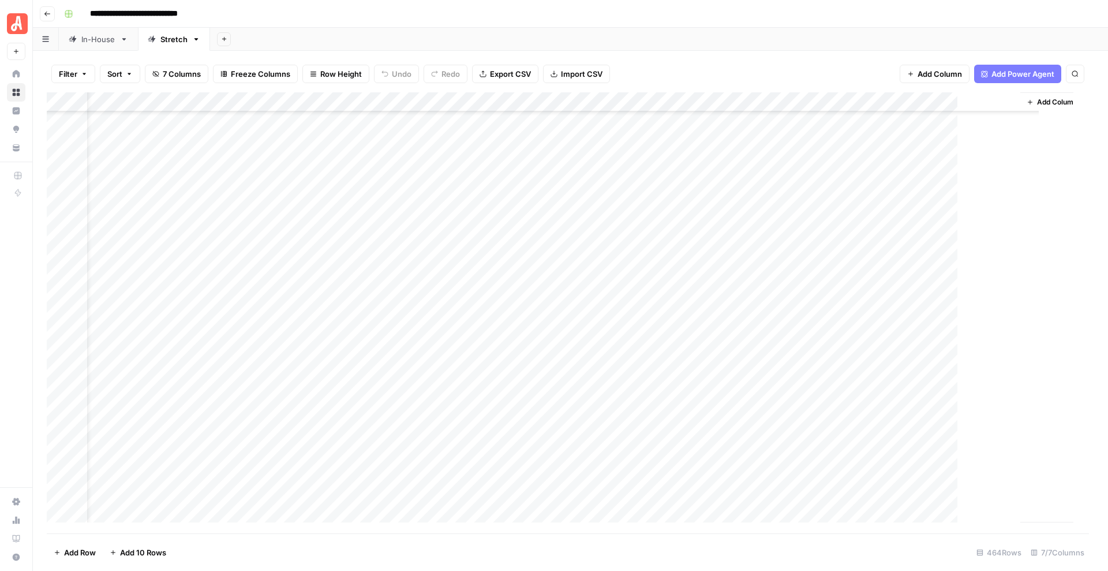
scroll to position [6680, 25]
click at [745, 214] on div "Add Column" at bounding box center [571, 312] width 1048 height 441
click at [779, 210] on div "Add Column" at bounding box center [571, 312] width 1048 height 441
click at [783, 234] on div "Add Column" at bounding box center [571, 312] width 1048 height 441
click at [784, 309] on div "Add Column" at bounding box center [571, 312] width 1048 height 441
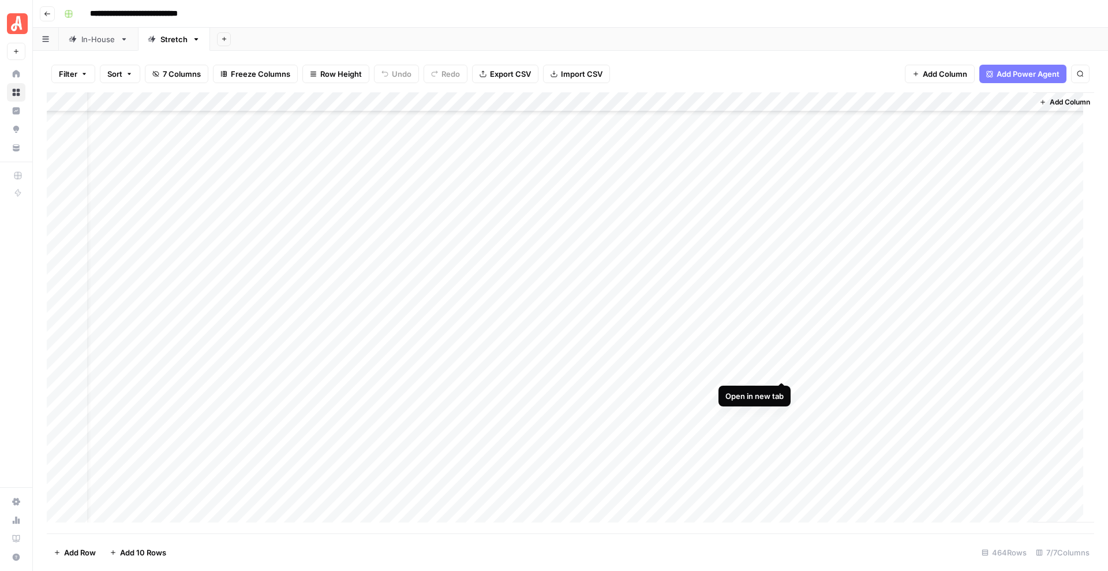
click at [782, 371] on div "Add Column" at bounding box center [571, 312] width 1048 height 441
click at [782, 490] on div "Add Column" at bounding box center [571, 312] width 1048 height 441
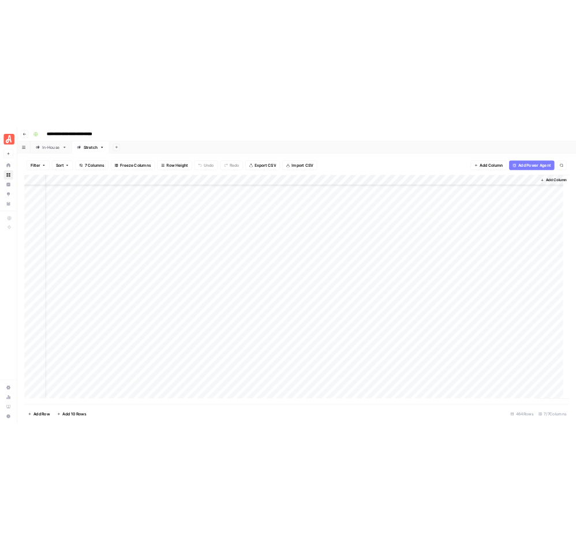
scroll to position [6914, 25]
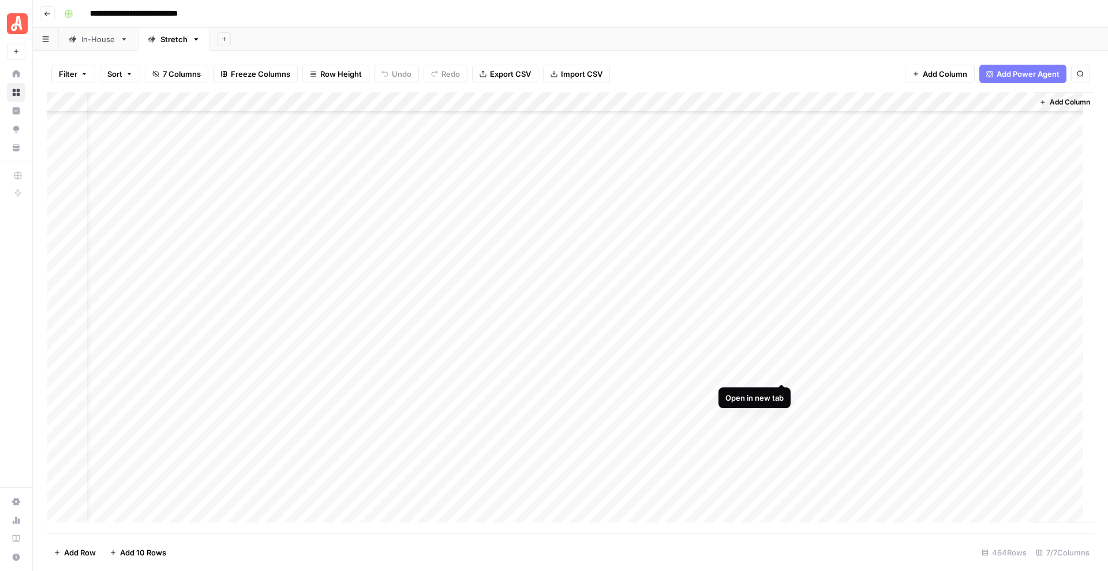
click at [781, 374] on div "Add Column" at bounding box center [571, 312] width 1048 height 441
